Goal: Task Accomplishment & Management: Manage account settings

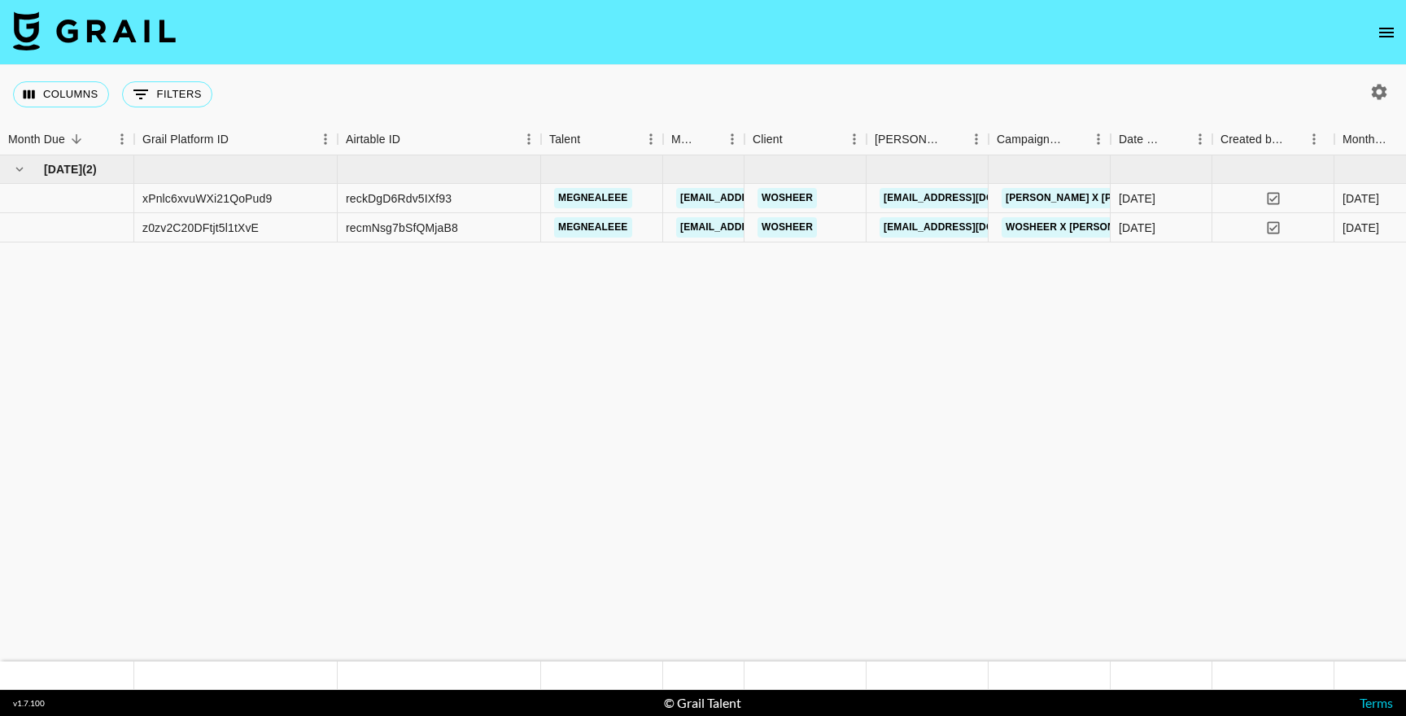
click at [1382, 35] on icon "open drawer" at bounding box center [1386, 33] width 15 height 10
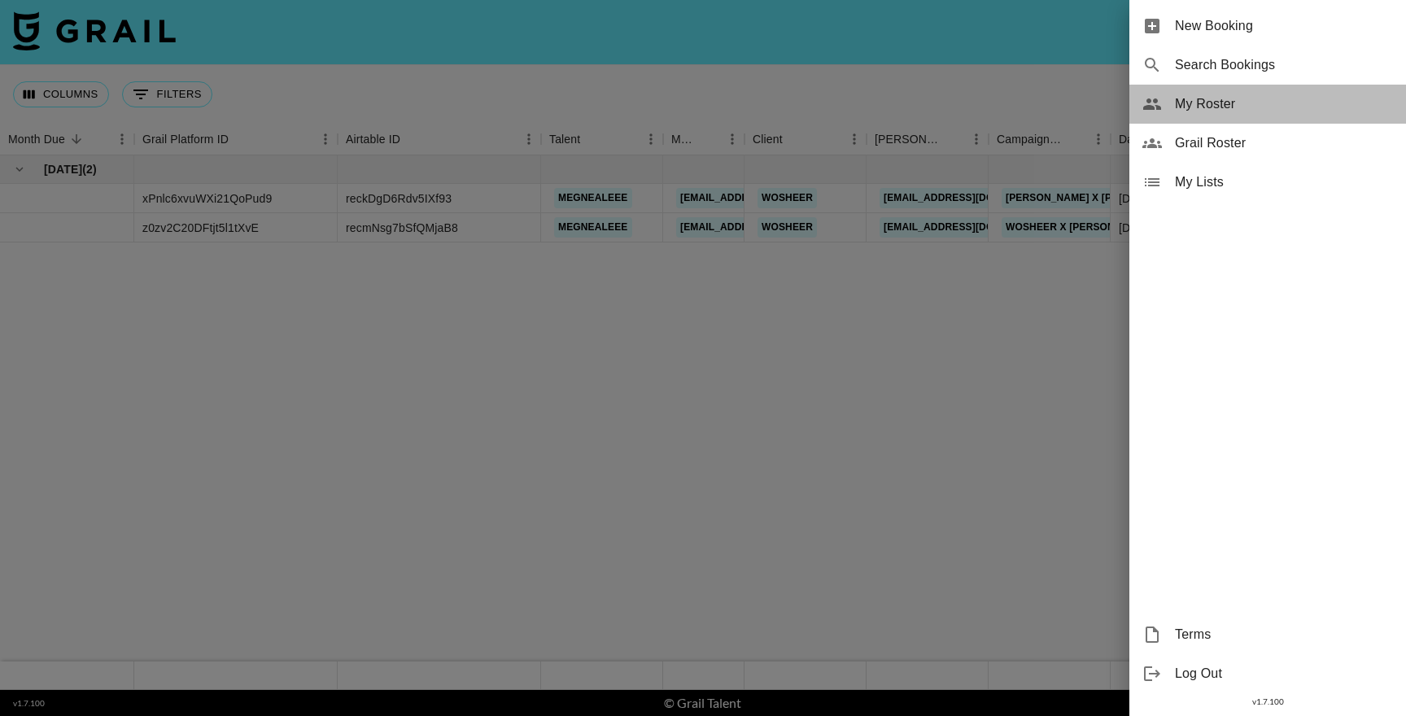
click at [1230, 105] on span "My Roster" at bounding box center [1284, 104] width 218 height 20
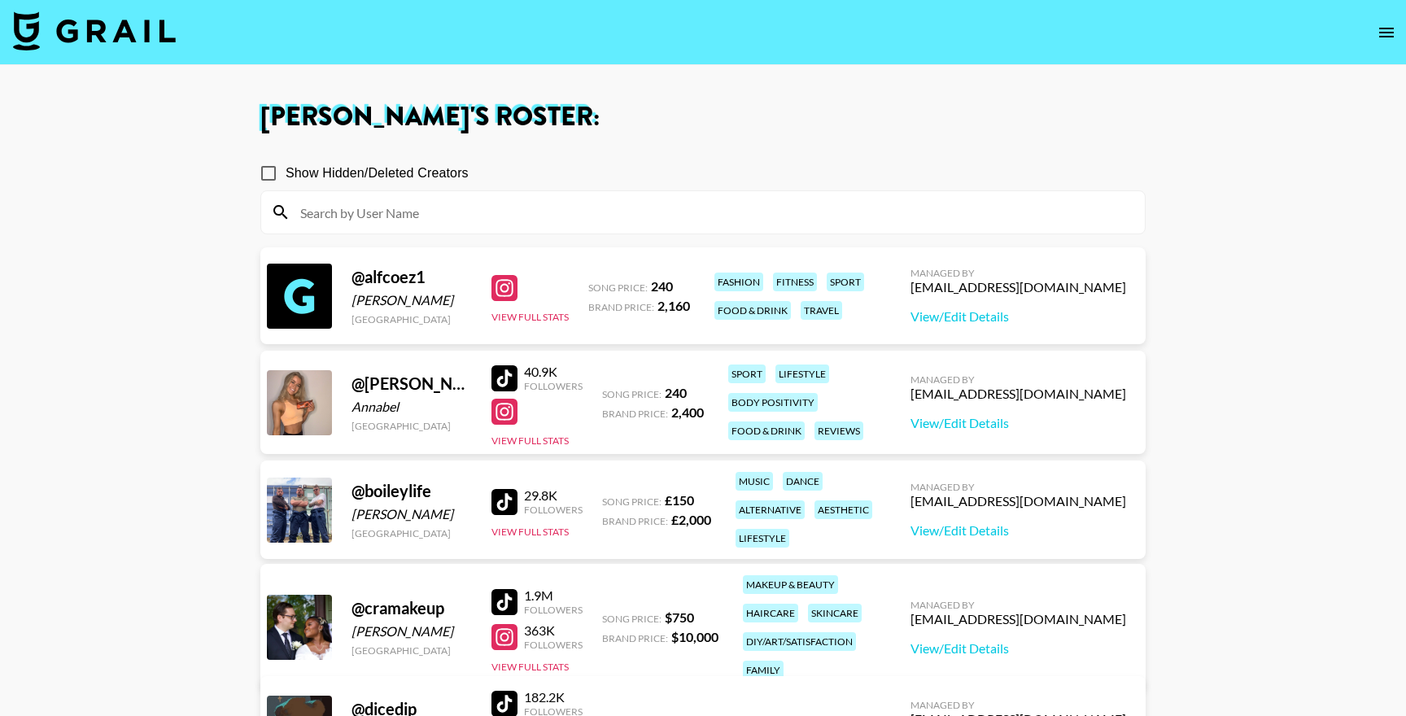
click at [496, 297] on div at bounding box center [504, 288] width 26 height 26
click at [504, 378] on div at bounding box center [504, 378] width 26 height 26
click at [504, 415] on div at bounding box center [504, 412] width 26 height 26
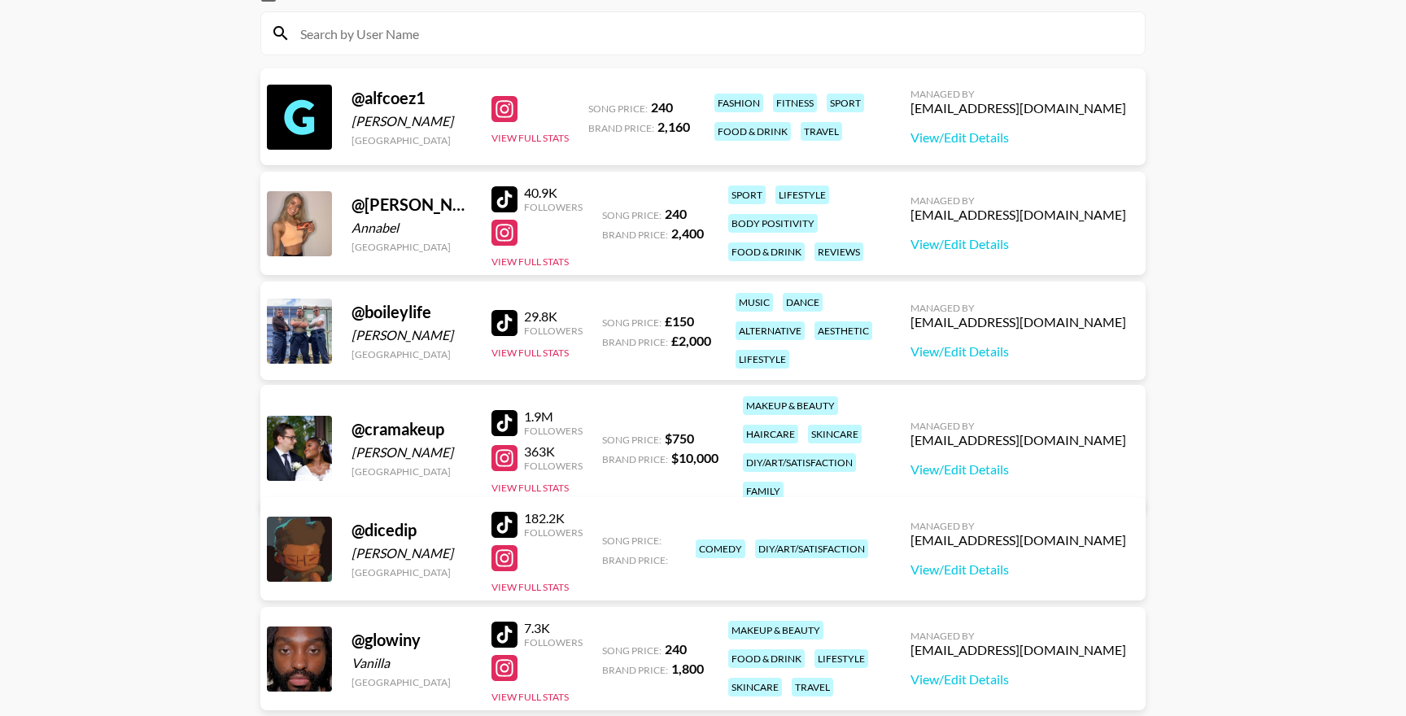
scroll to position [221, 0]
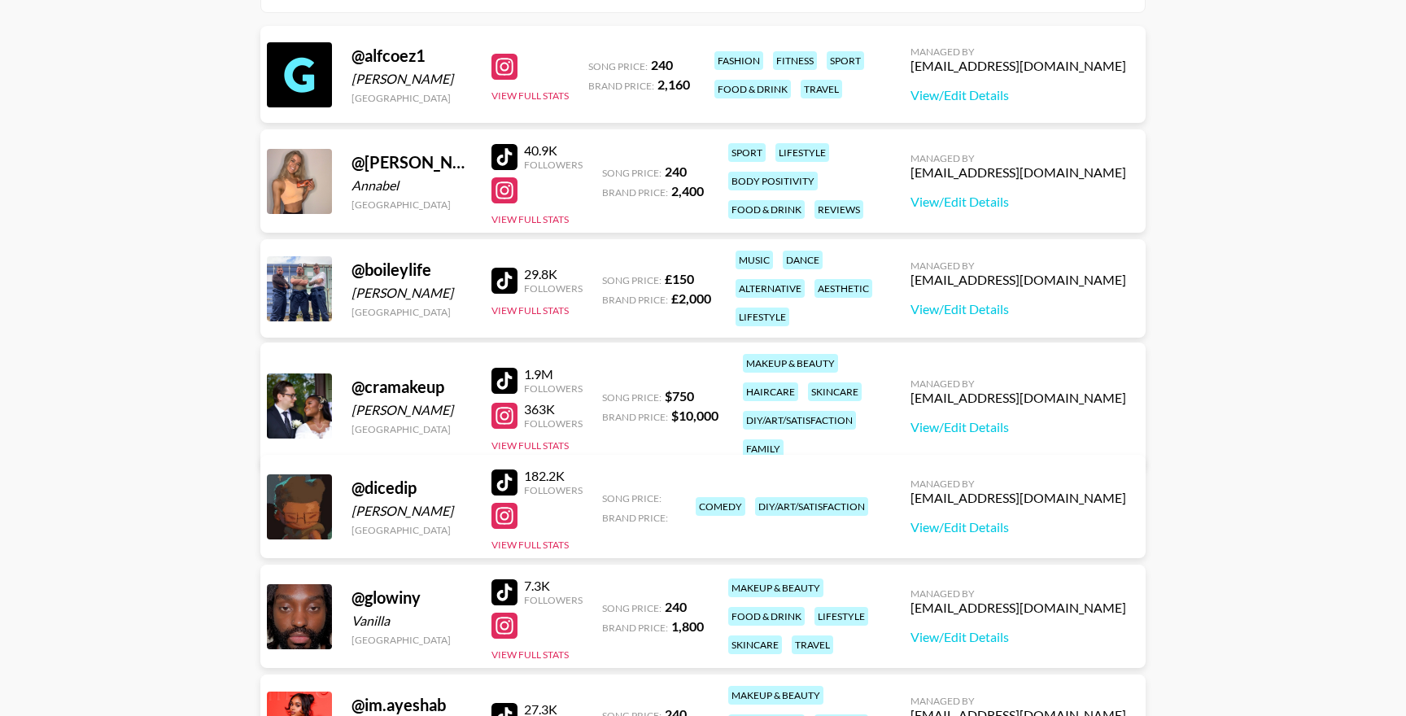
click at [501, 589] on div at bounding box center [504, 592] width 26 height 26
click at [503, 632] on div at bounding box center [504, 626] width 26 height 26
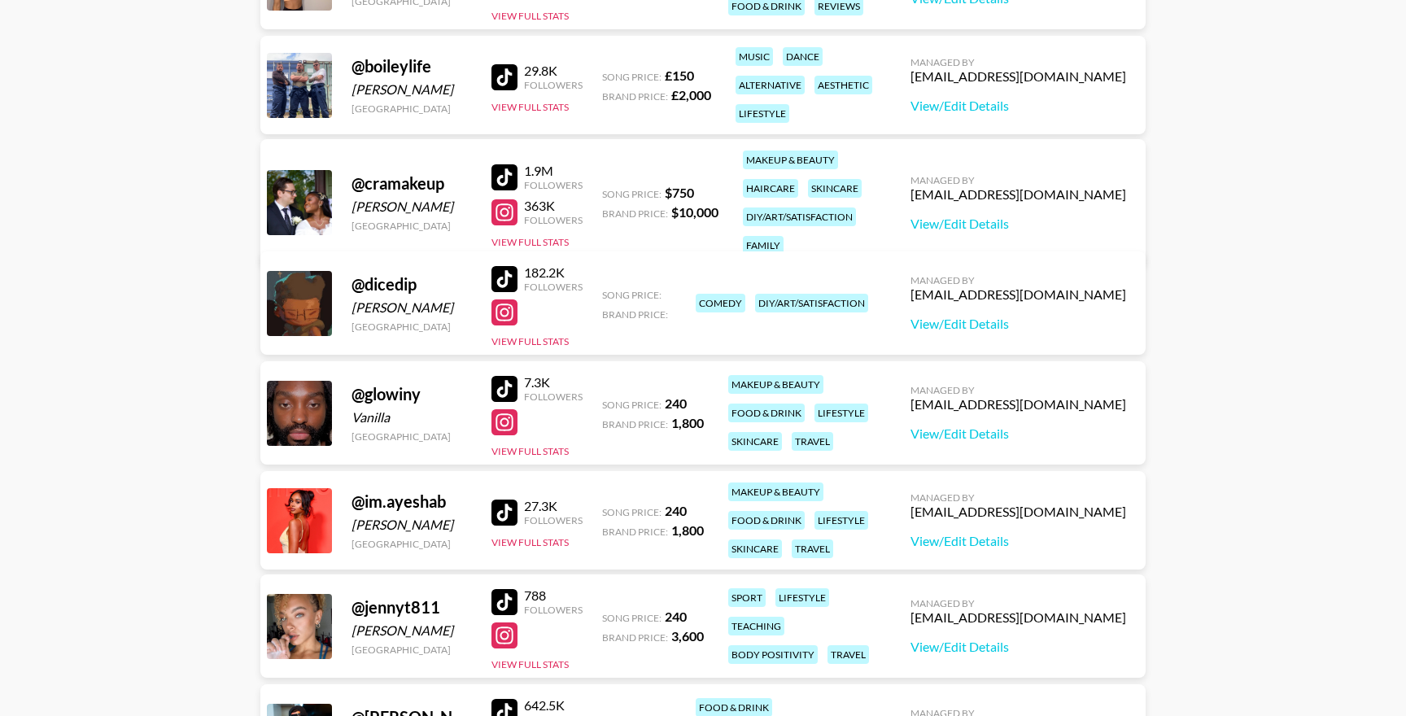
scroll to position [470, 0]
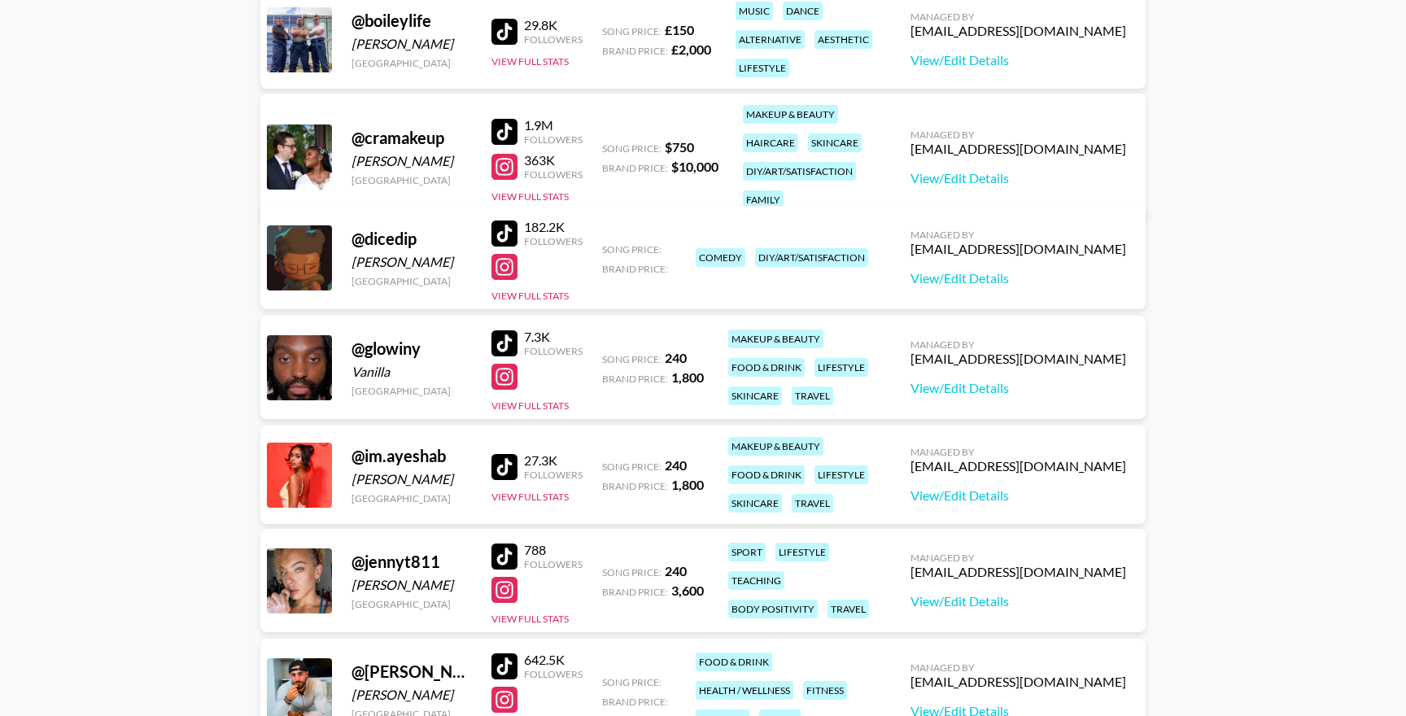
click at [511, 468] on div at bounding box center [504, 467] width 26 height 26
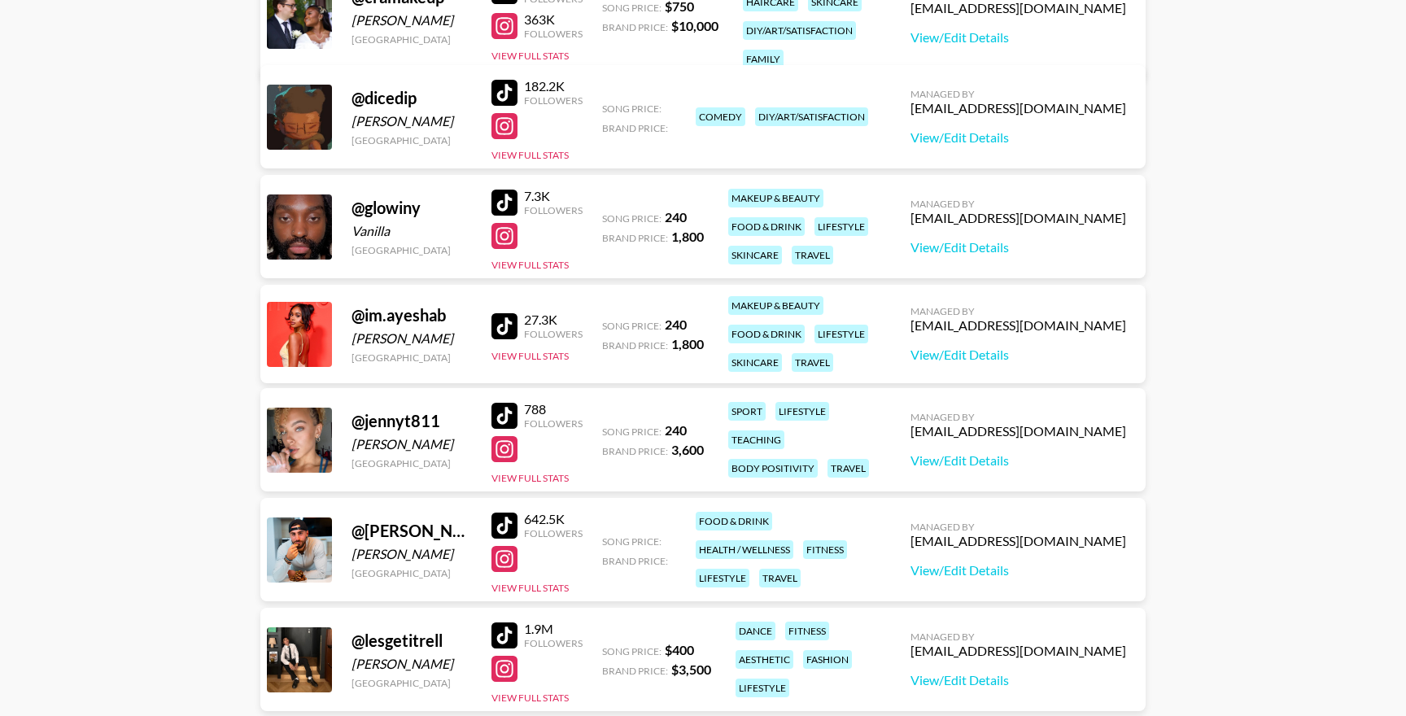
scroll to position [624, 0]
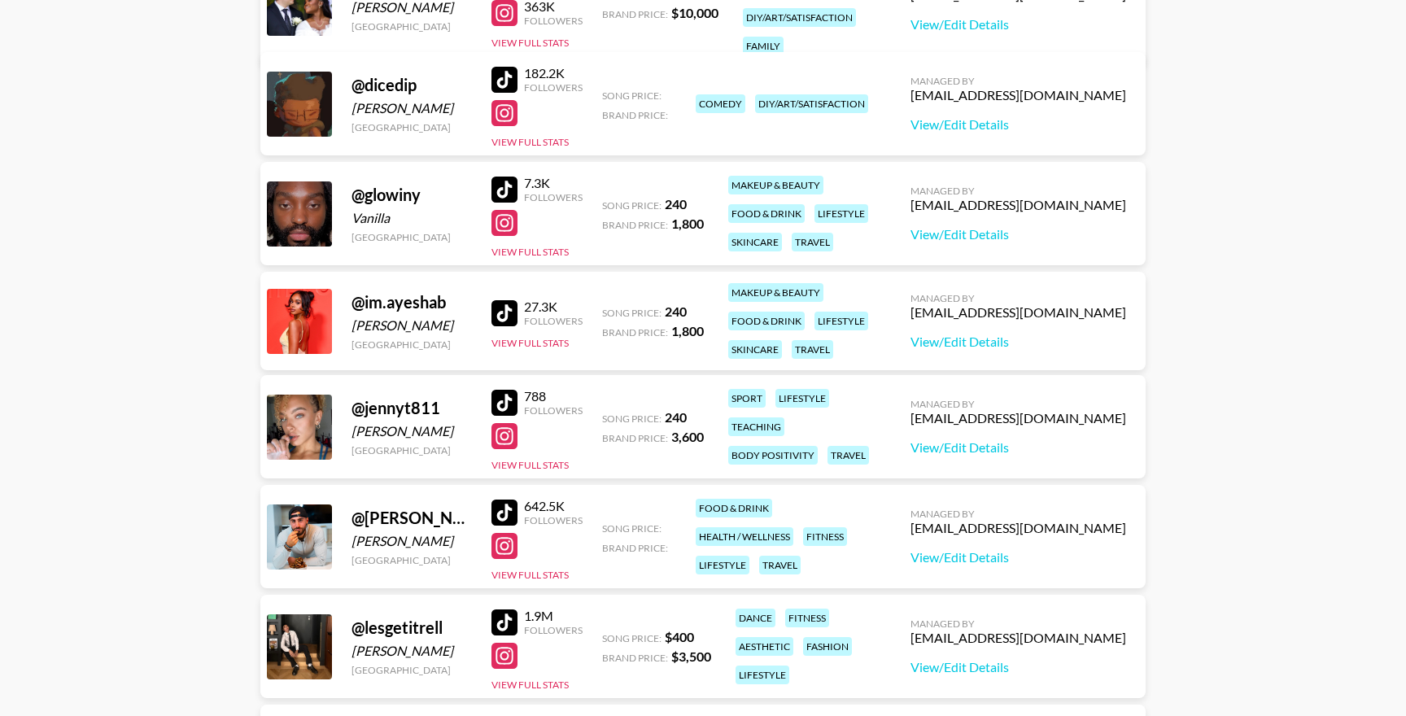
click at [508, 445] on div at bounding box center [504, 436] width 26 height 26
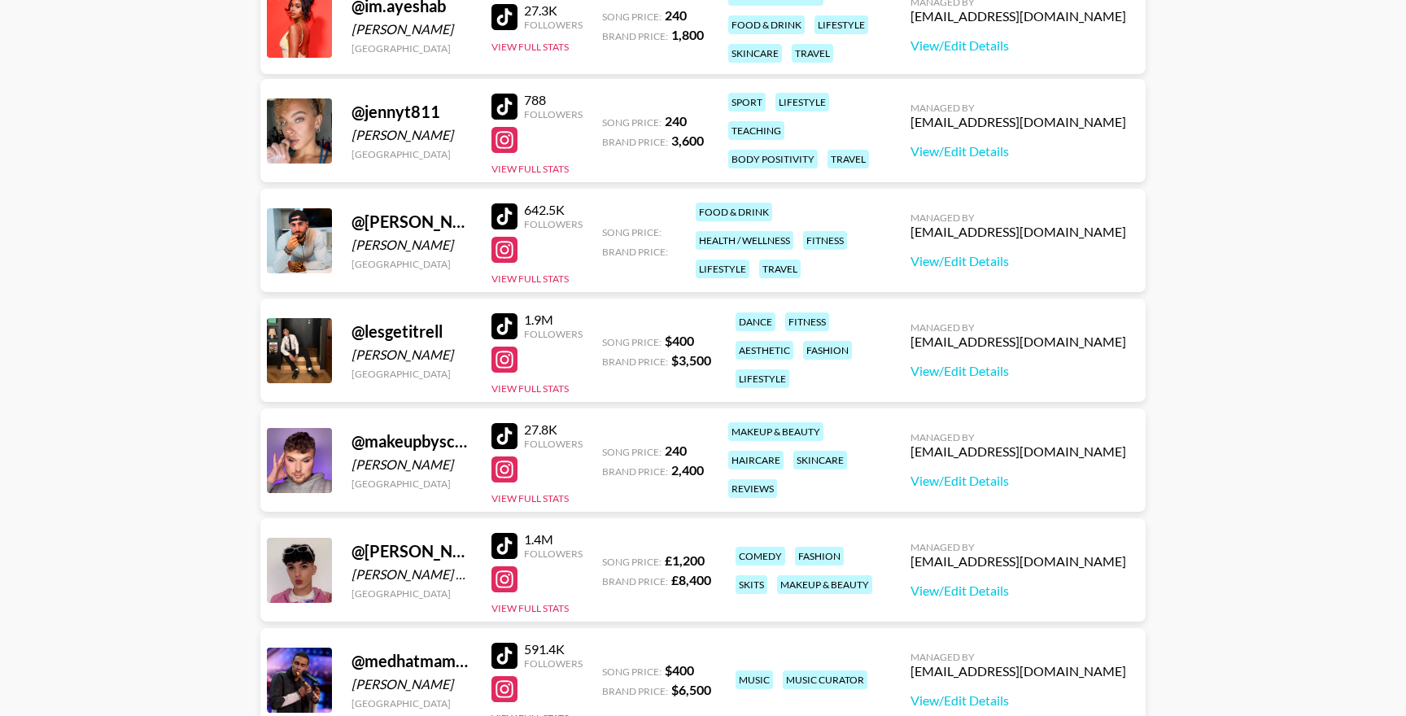
scroll to position [922, 0]
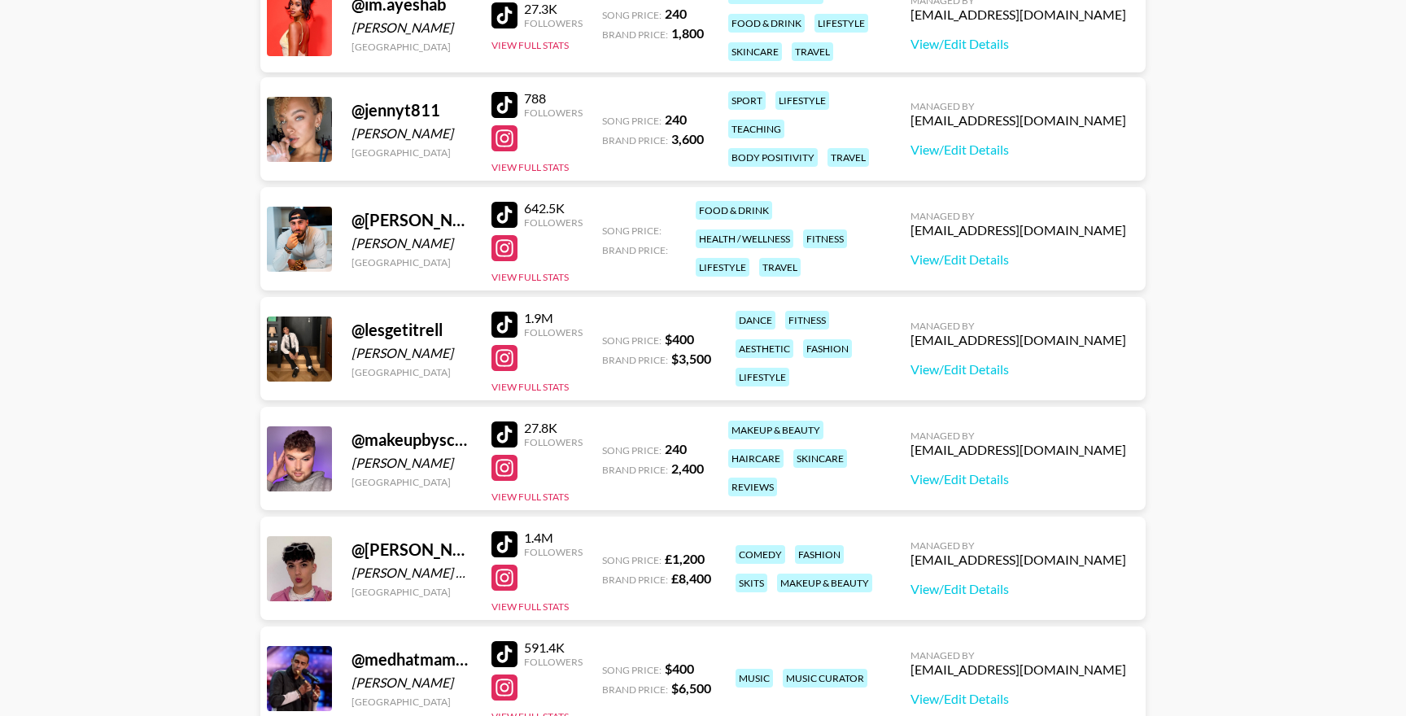
click at [495, 461] on div at bounding box center [504, 468] width 26 height 26
click at [496, 428] on div at bounding box center [504, 434] width 26 height 26
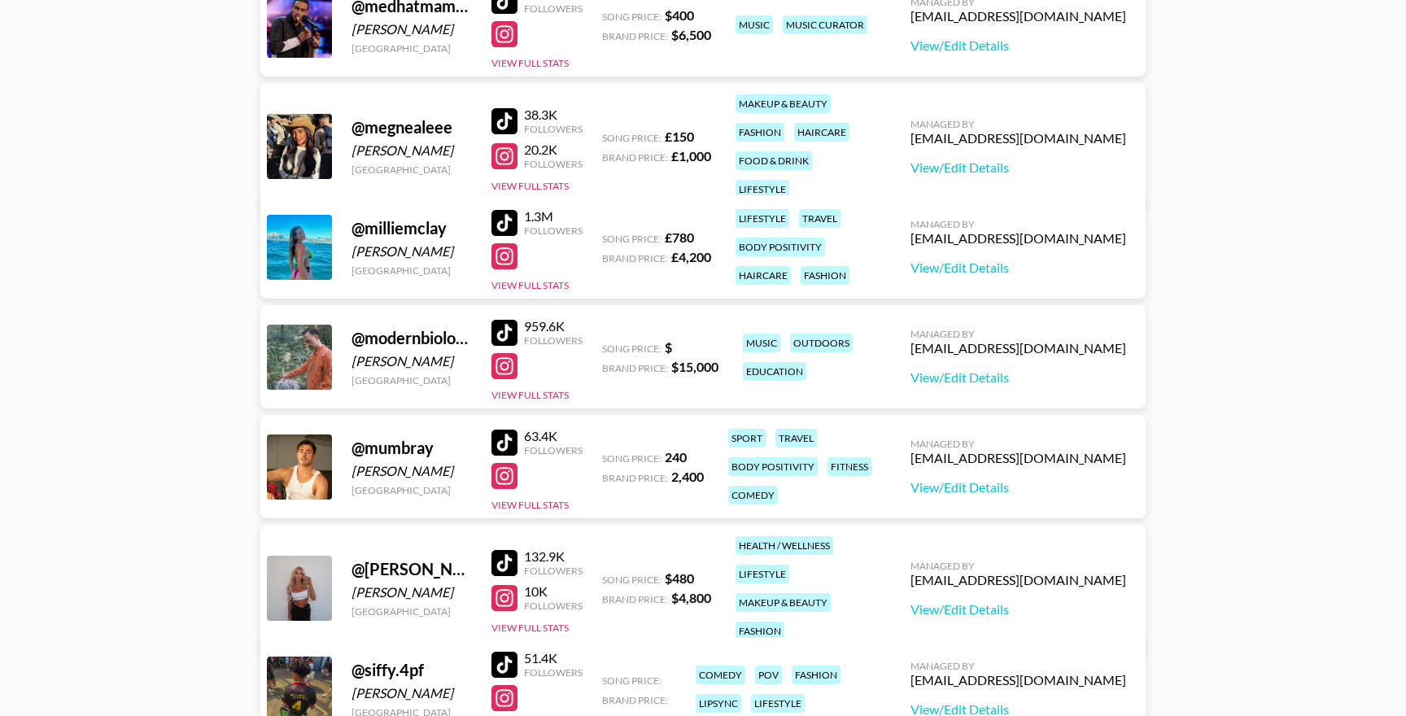
scroll to position [1576, 0]
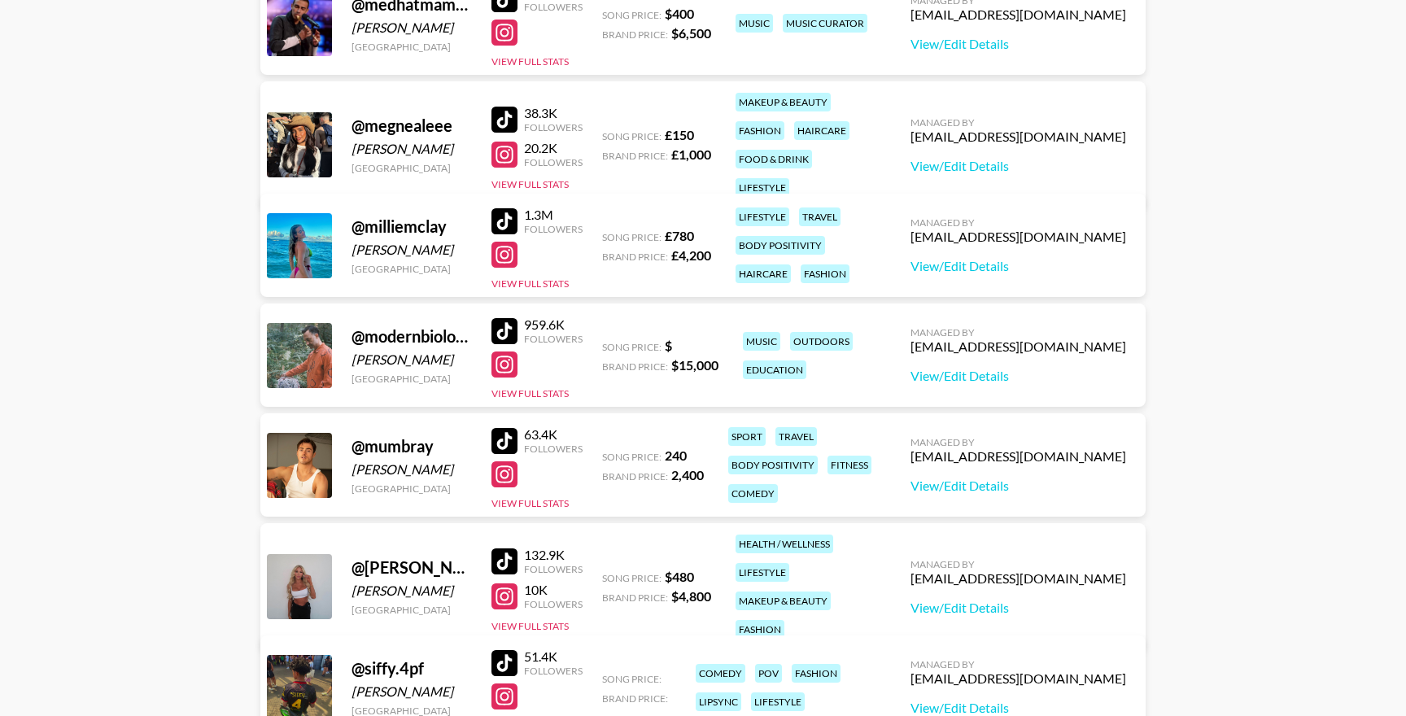
click at [504, 434] on div at bounding box center [504, 441] width 26 height 26
click at [504, 477] on div at bounding box center [504, 474] width 26 height 26
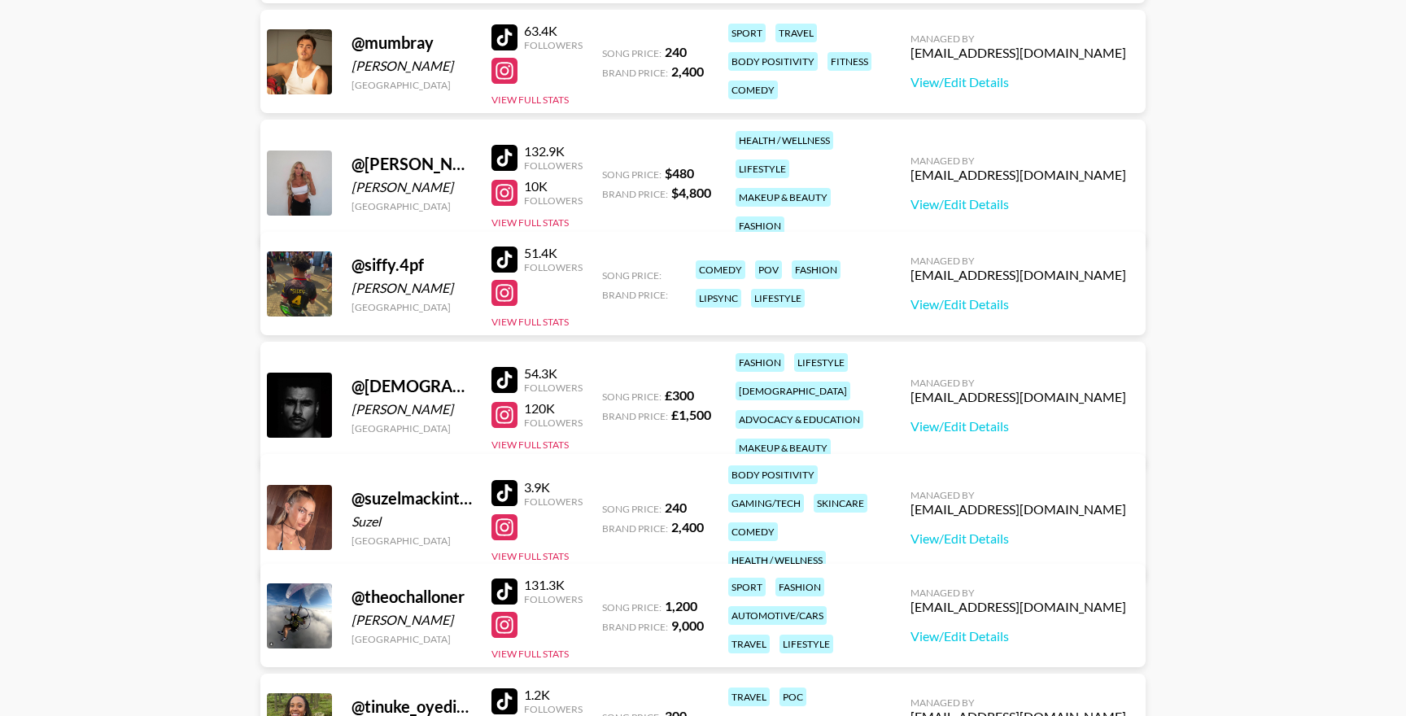
scroll to position [2033, 0]
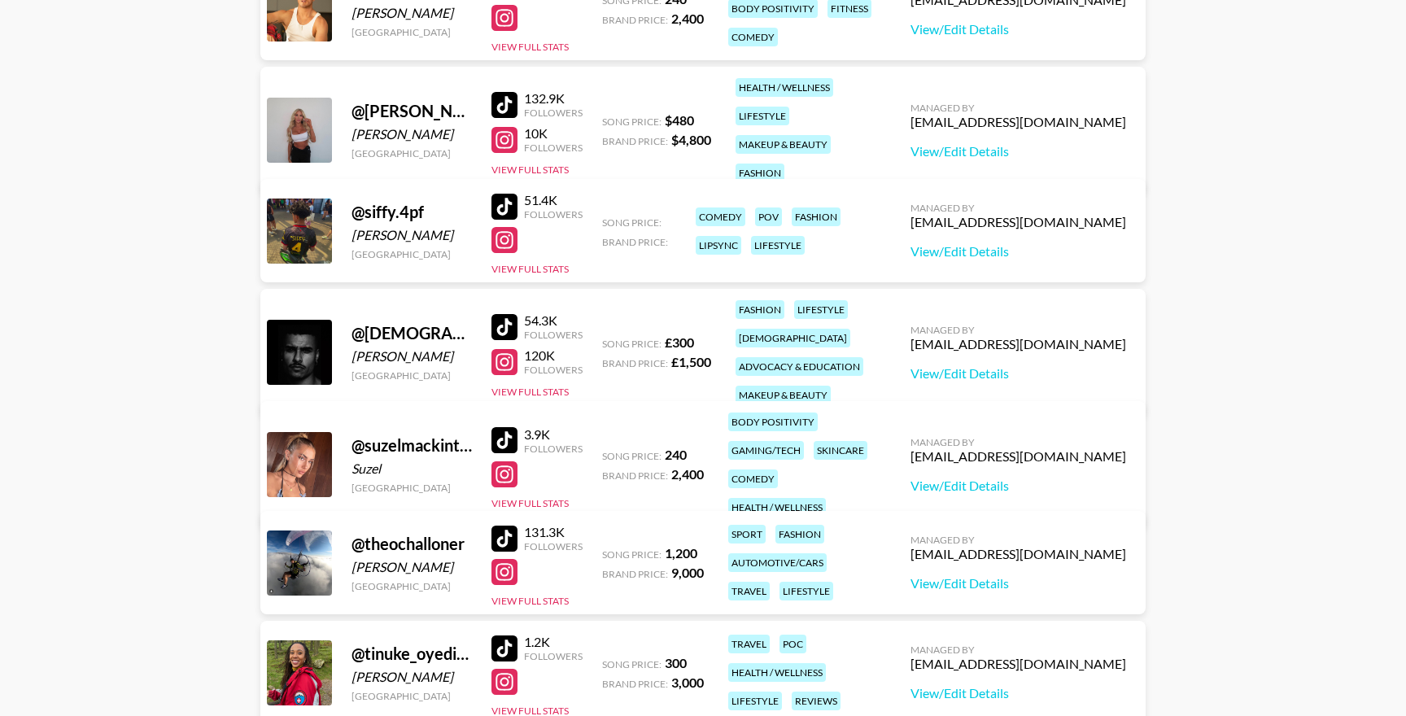
click at [499, 430] on div at bounding box center [504, 440] width 26 height 26
click at [499, 461] on div at bounding box center [504, 474] width 26 height 26
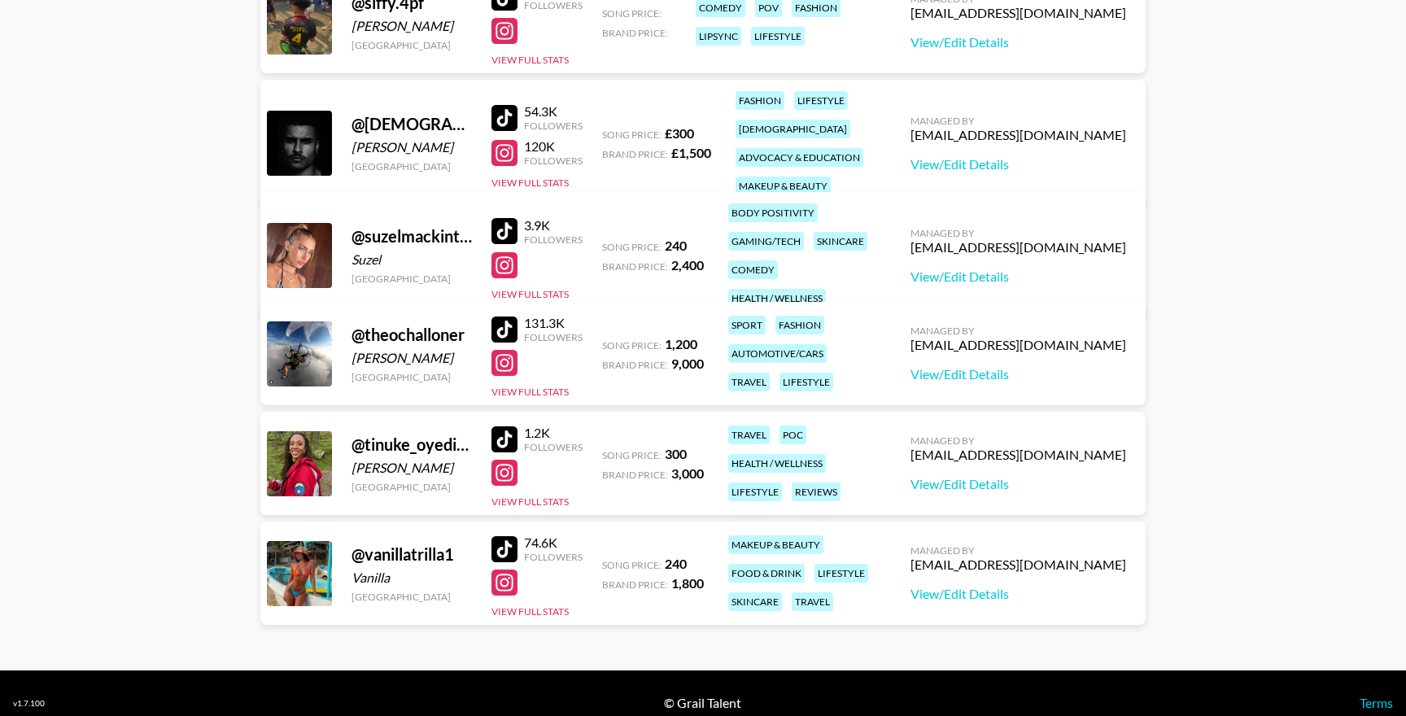
scroll to position [2261, 0]
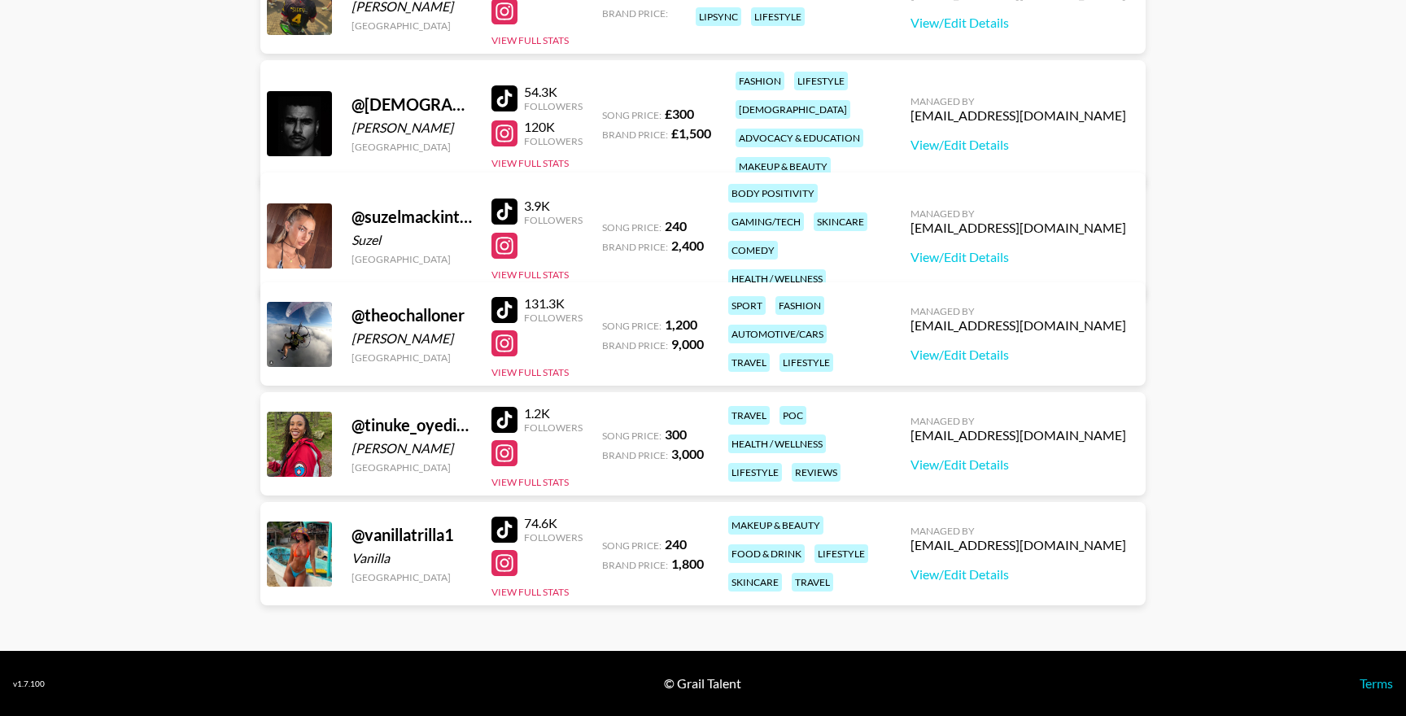
click at [515, 417] on div at bounding box center [504, 420] width 26 height 26
click at [515, 455] on div at bounding box center [504, 453] width 26 height 26
click at [508, 525] on div at bounding box center [504, 530] width 26 height 26
click at [510, 560] on div at bounding box center [504, 563] width 26 height 26
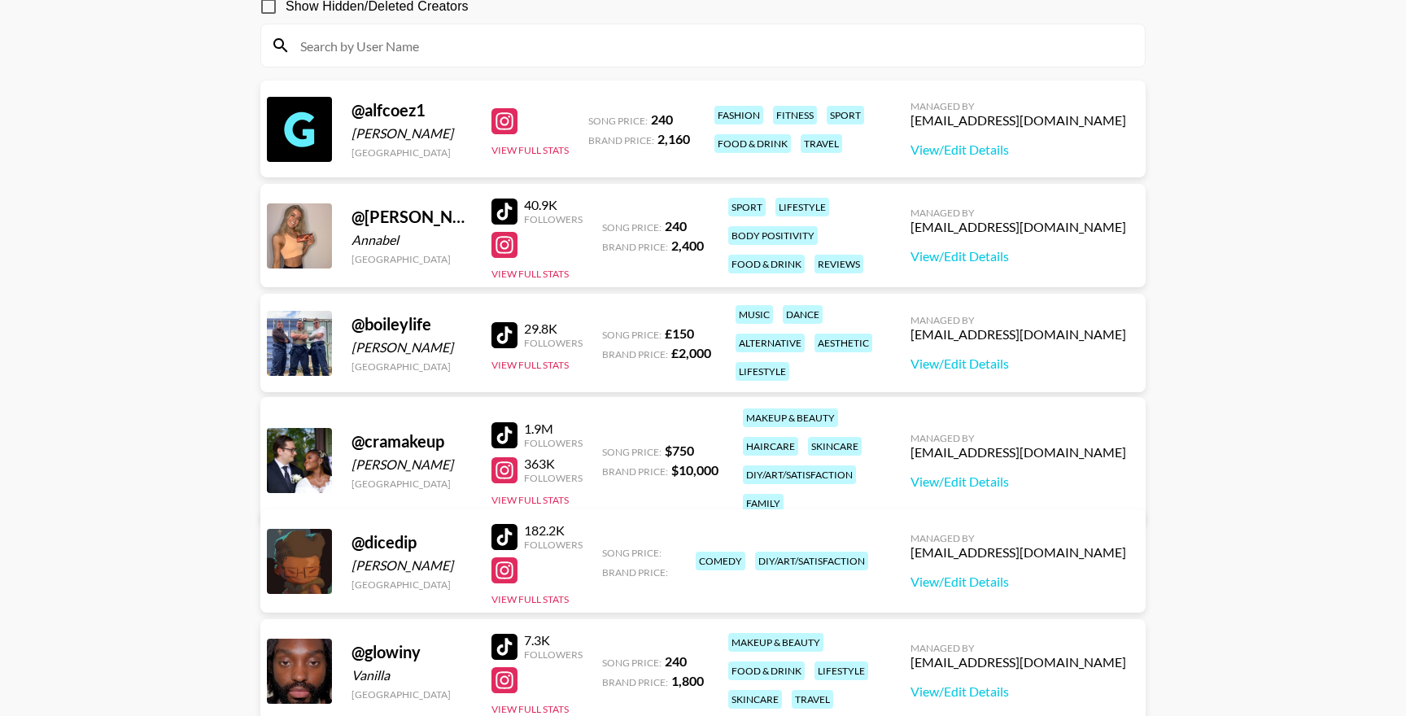
scroll to position [0, 0]
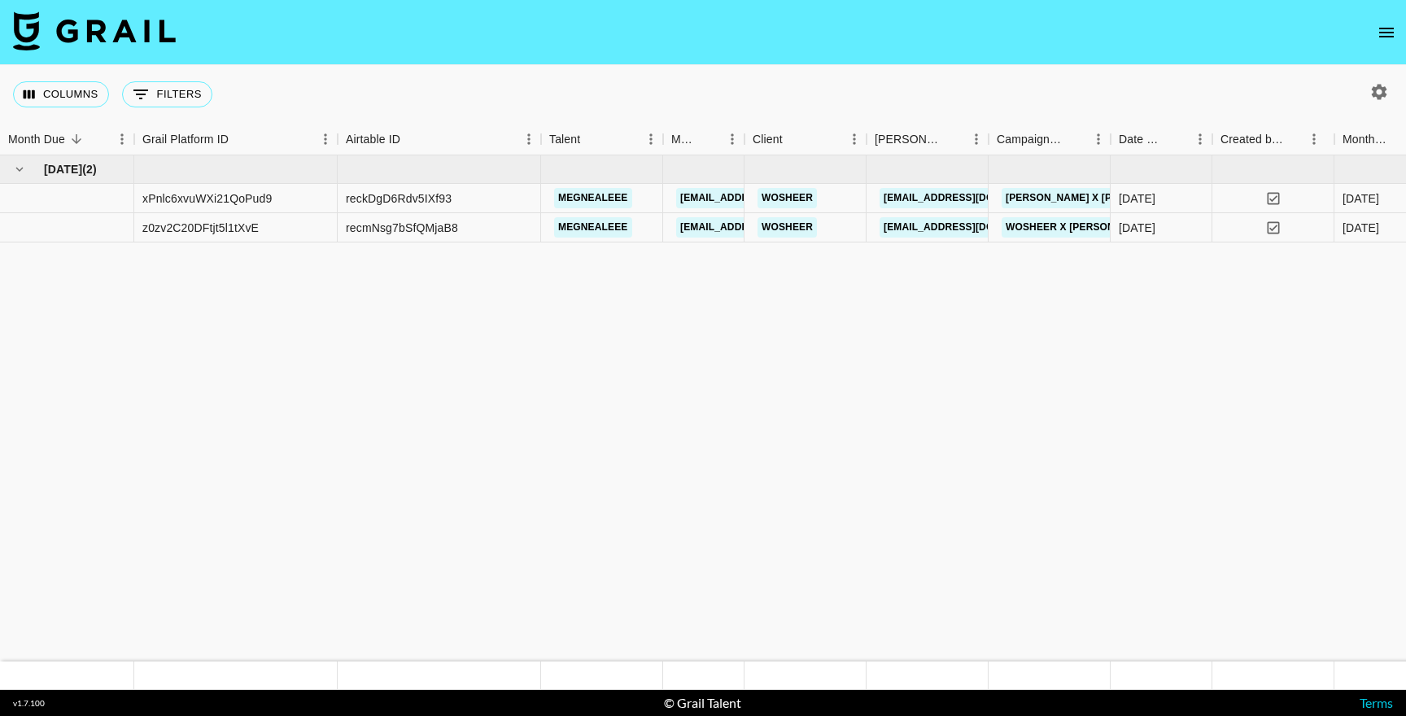
click at [1380, 28] on icon "open drawer" at bounding box center [1386, 33] width 15 height 10
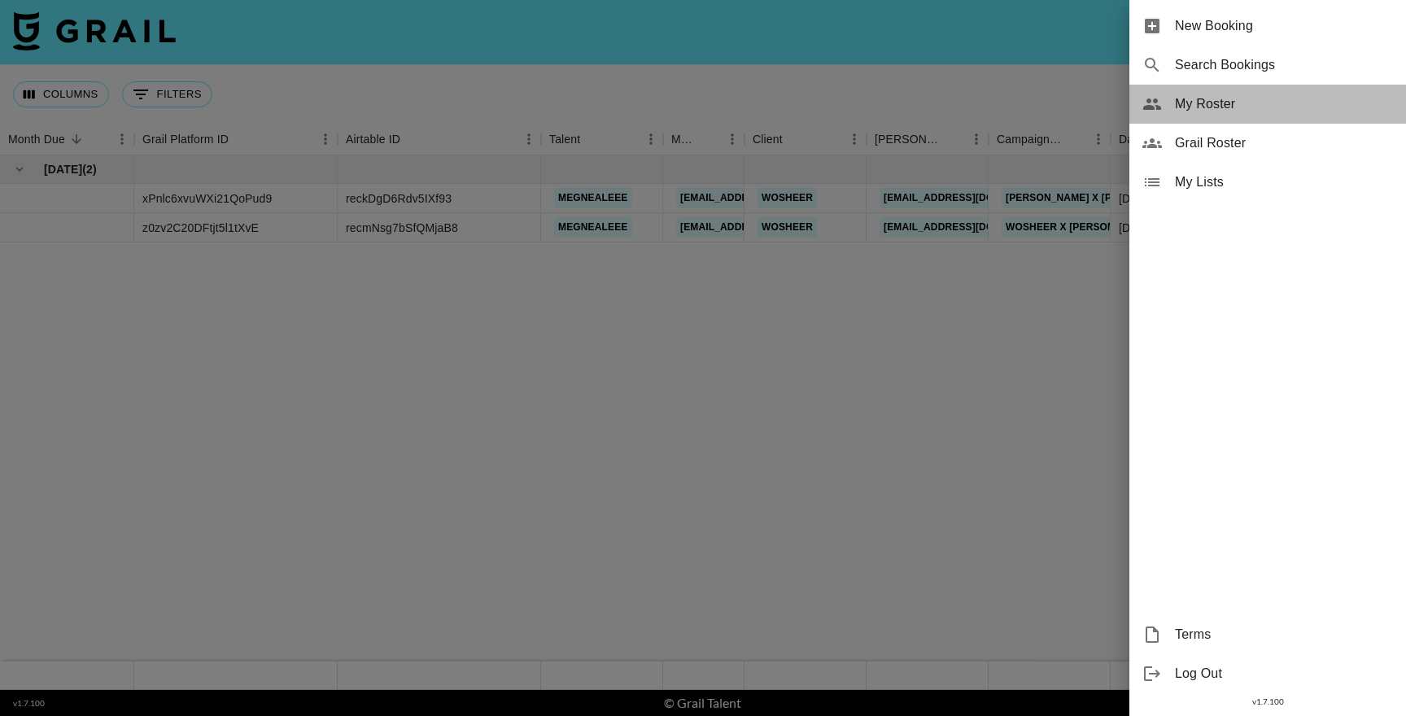
click at [1214, 108] on span "My Roster" at bounding box center [1284, 104] width 218 height 20
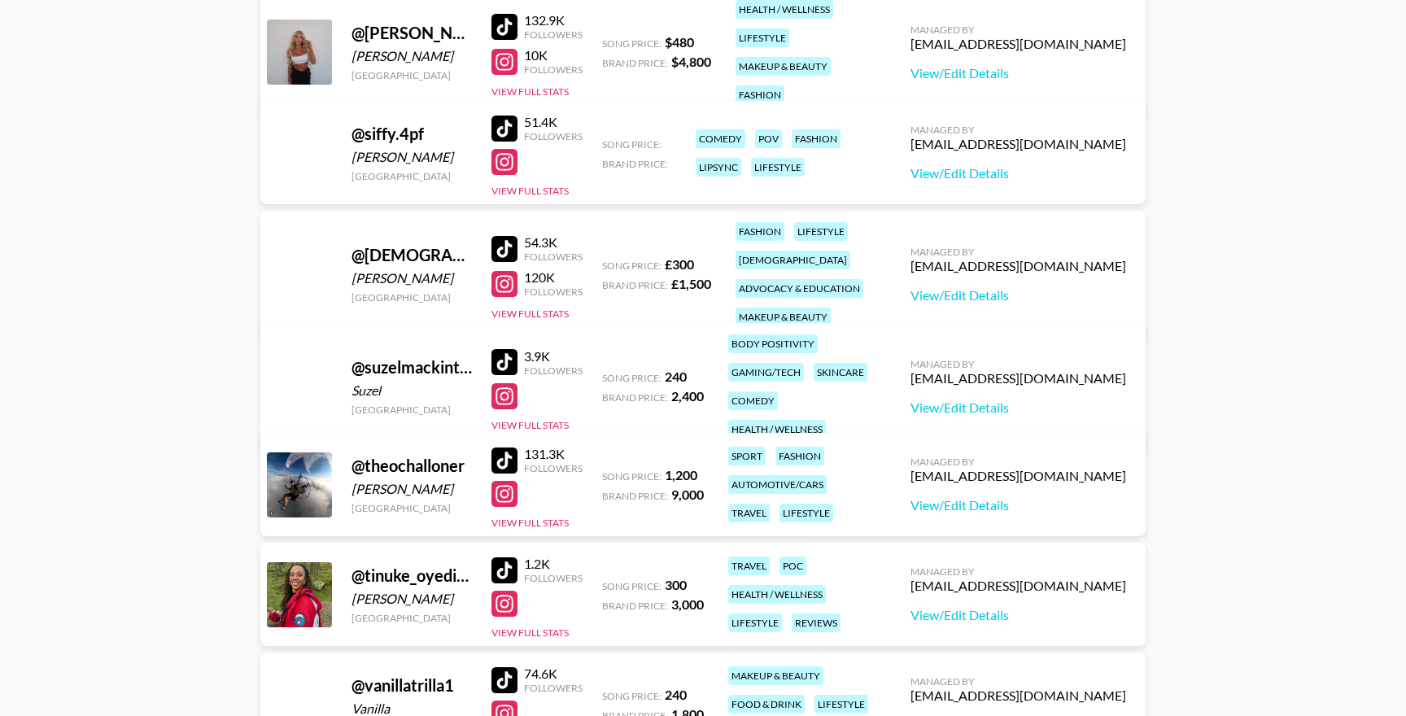
scroll to position [2261, 0]
